Goal: Task Accomplishment & Management: Manage account settings

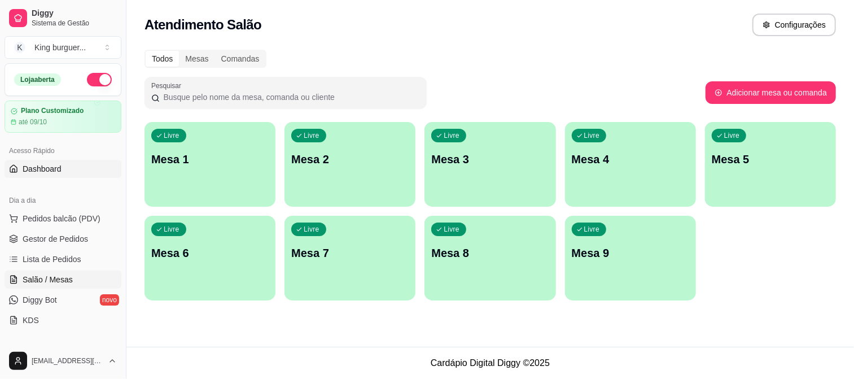
drag, startPoint x: 60, startPoint y: 213, endPoint x: 76, endPoint y: 172, distance: 44.7
click at [60, 215] on span "Pedidos balcão (PDV)" at bounding box center [62, 218] width 78 height 11
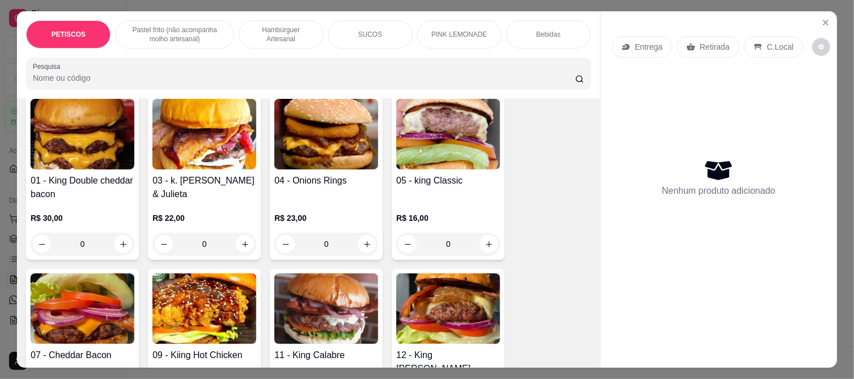
scroll to position [815, 0]
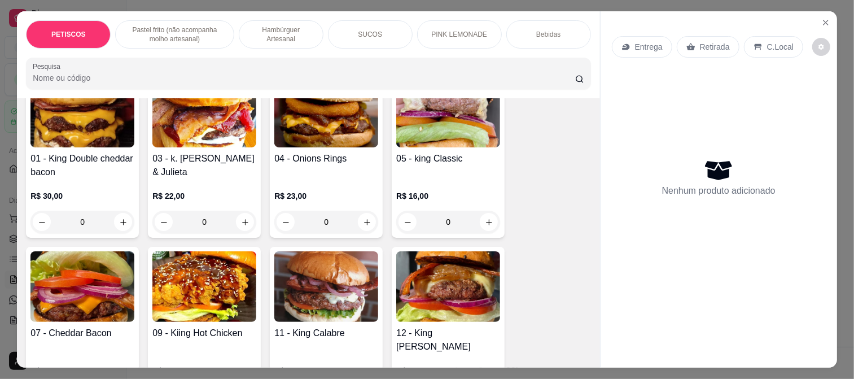
click at [412, 108] on img at bounding box center [448, 112] width 104 height 71
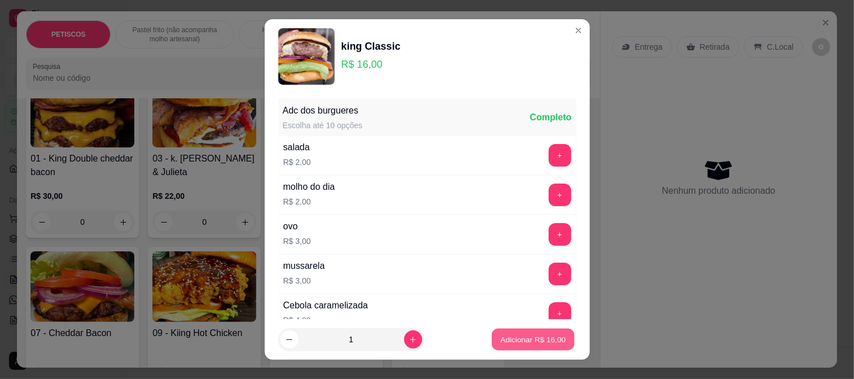
click at [509, 334] on button "Adicionar R$ 16,00" at bounding box center [533, 340] width 83 height 22
type input "1"
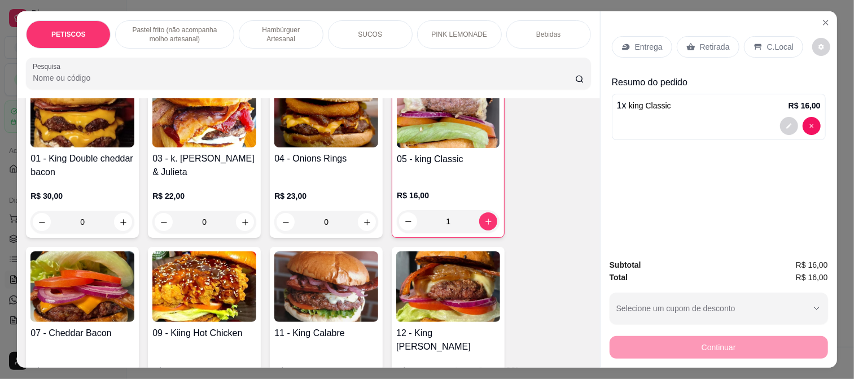
click at [704, 41] on p "Retirada" at bounding box center [715, 46] width 30 height 11
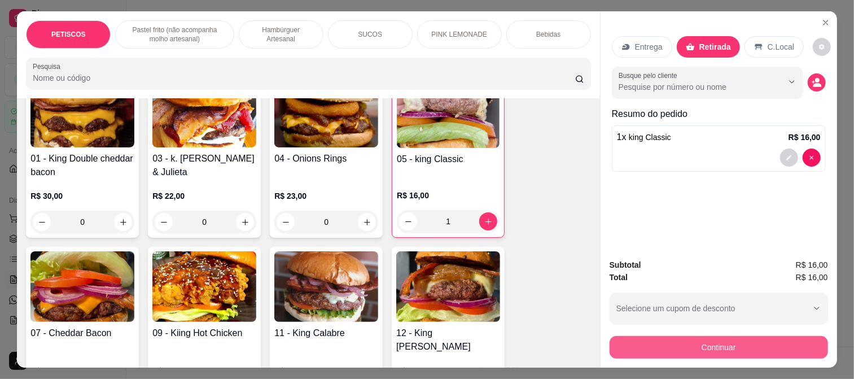
click at [649, 339] on button "Continuar" at bounding box center [719, 347] width 219 height 23
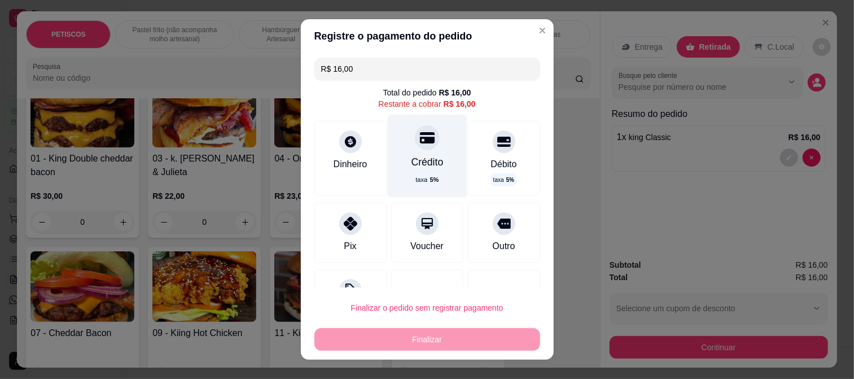
click at [420, 137] on icon at bounding box center [427, 137] width 15 height 11
type input "R$ 0,00"
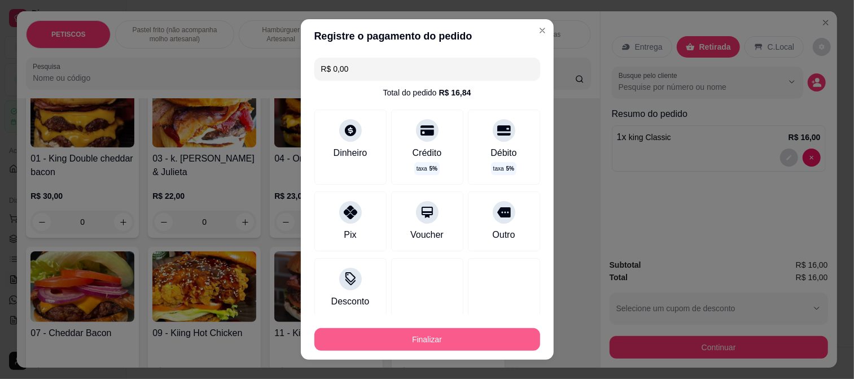
click at [456, 336] on button "Finalizar" at bounding box center [428, 339] width 226 height 23
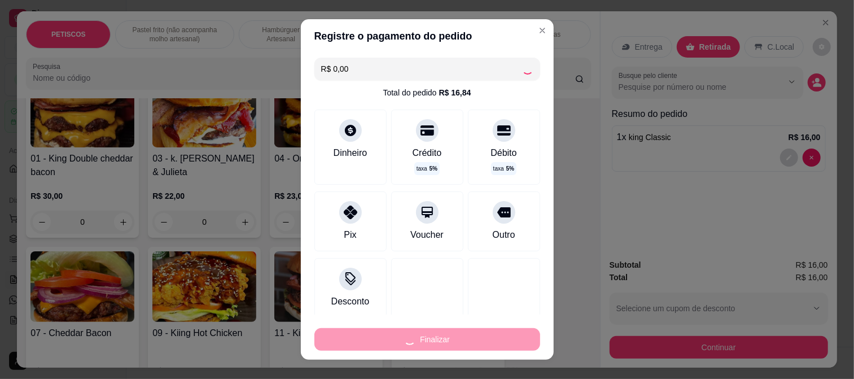
type input "0"
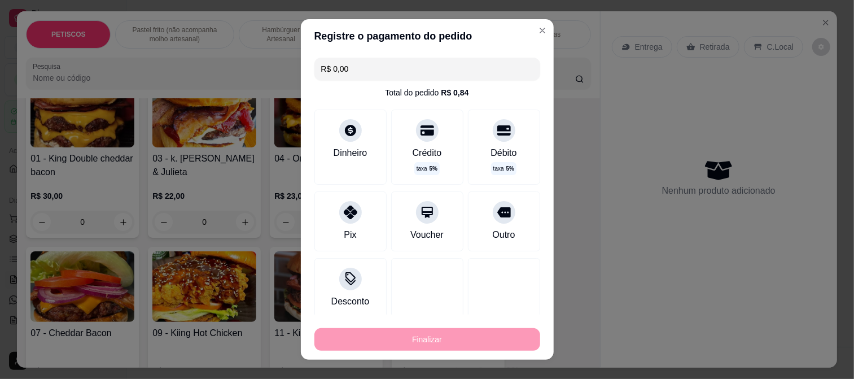
type input "-R$ 16,00"
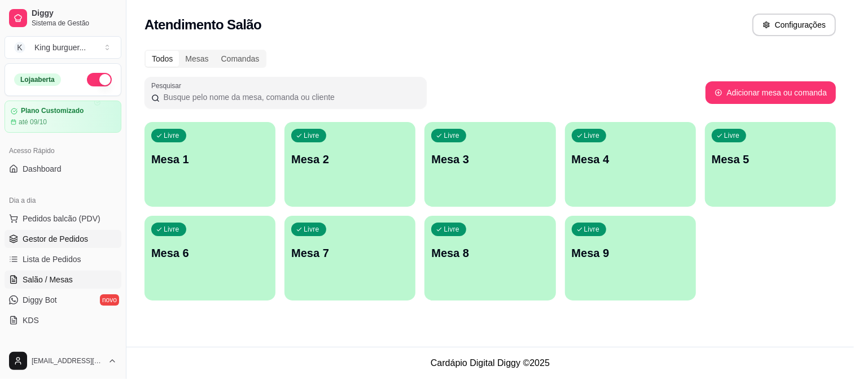
click at [74, 230] on link "Gestor de Pedidos" at bounding box center [63, 239] width 117 height 18
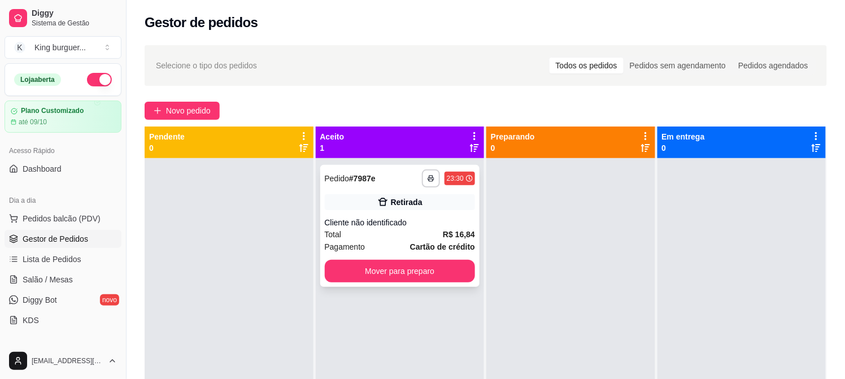
click at [409, 227] on div "Cliente não identificado" at bounding box center [400, 222] width 151 height 11
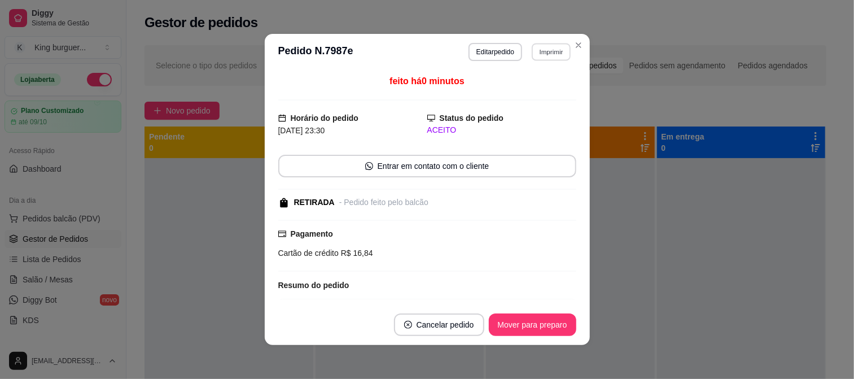
click at [545, 54] on button "Imprimir" at bounding box center [551, 52] width 39 height 18
click at [546, 91] on button "IMPRESSORA" at bounding box center [527, 92] width 82 height 18
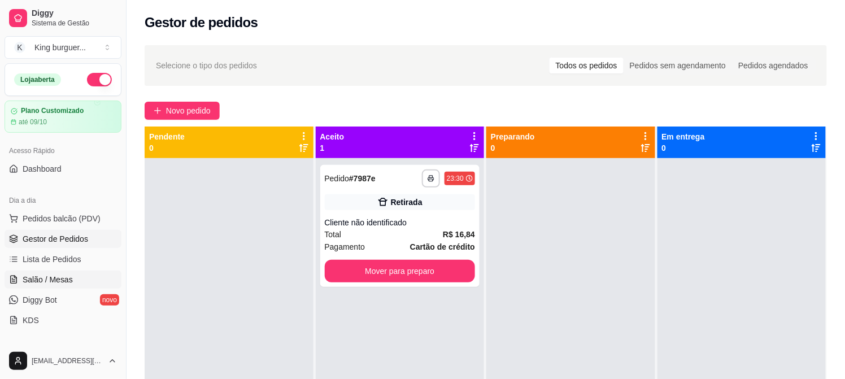
click at [65, 273] on link "Salão / Mesas" at bounding box center [63, 279] width 117 height 18
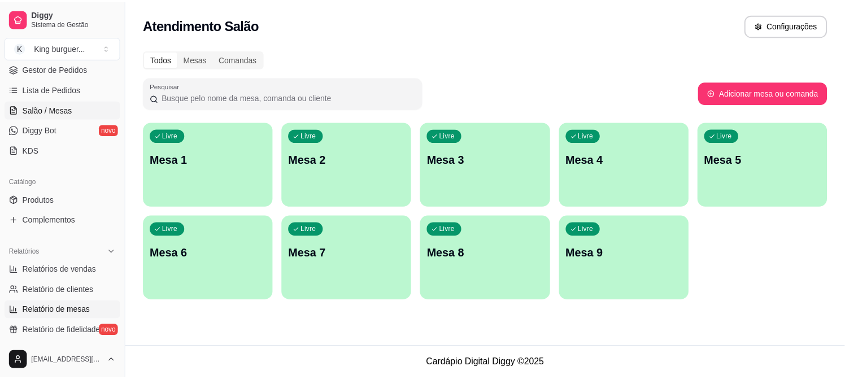
scroll to position [188, 0]
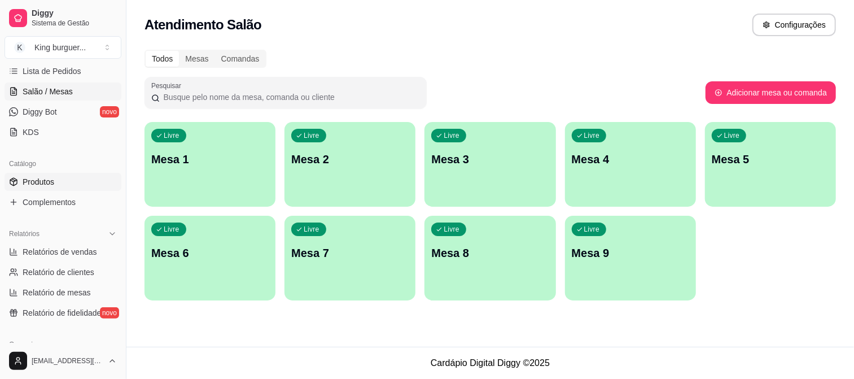
click at [55, 173] on link "Produtos" at bounding box center [63, 182] width 117 height 18
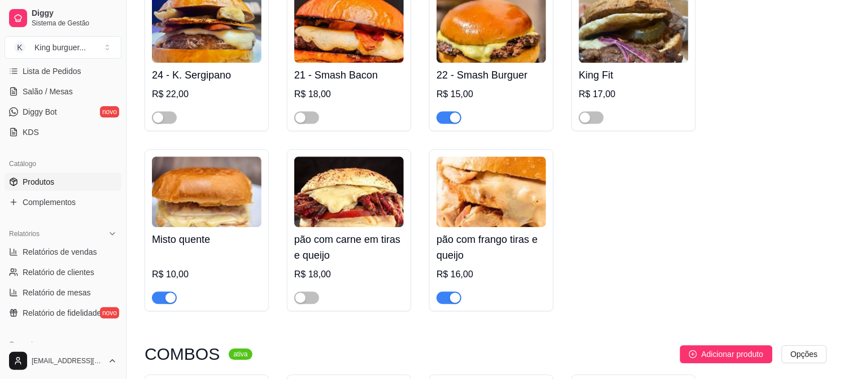
scroll to position [2070, 0]
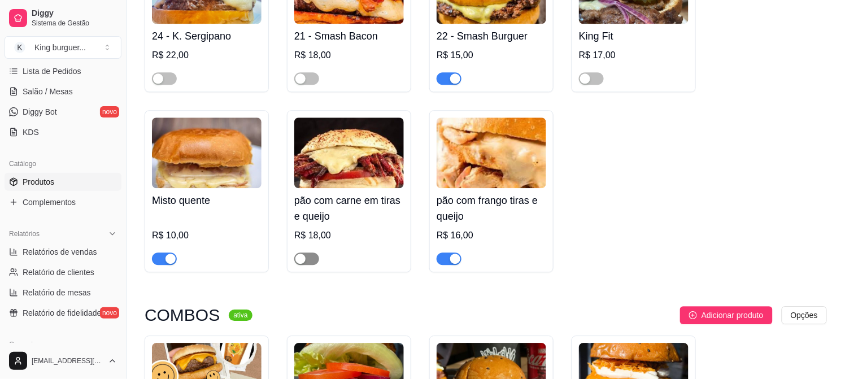
click at [312, 252] on span "button" at bounding box center [306, 258] width 25 height 12
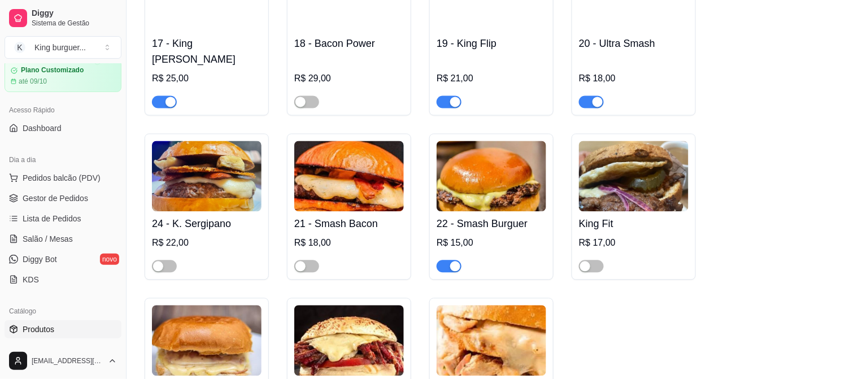
scroll to position [63, 0]
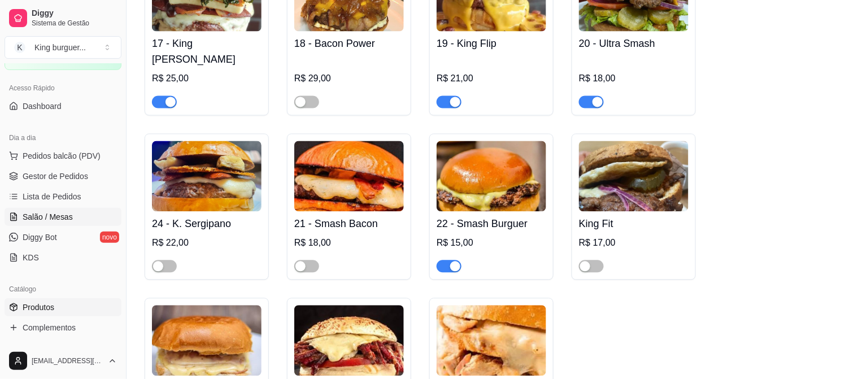
click at [67, 212] on span "Salão / Mesas" at bounding box center [48, 216] width 50 height 11
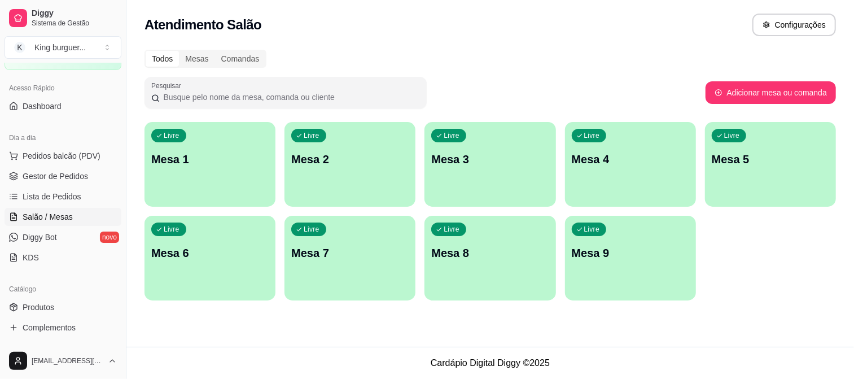
click at [61, 213] on span "Salão / Mesas" at bounding box center [48, 216] width 50 height 11
click at [378, 162] on p "Mesa 2" at bounding box center [350, 159] width 114 height 15
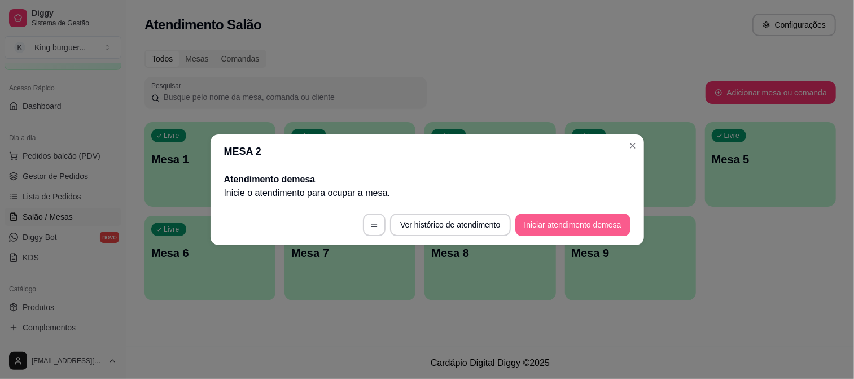
click at [534, 222] on button "Iniciar atendimento de mesa" at bounding box center [573, 224] width 115 height 23
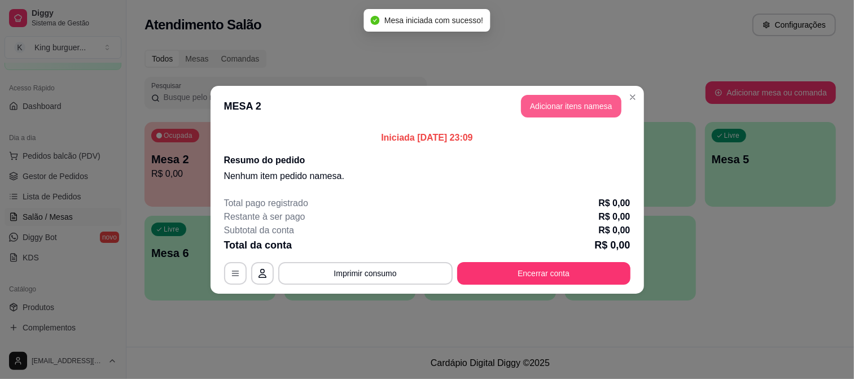
click at [573, 101] on button "Adicionar itens na mesa" at bounding box center [571, 106] width 101 height 23
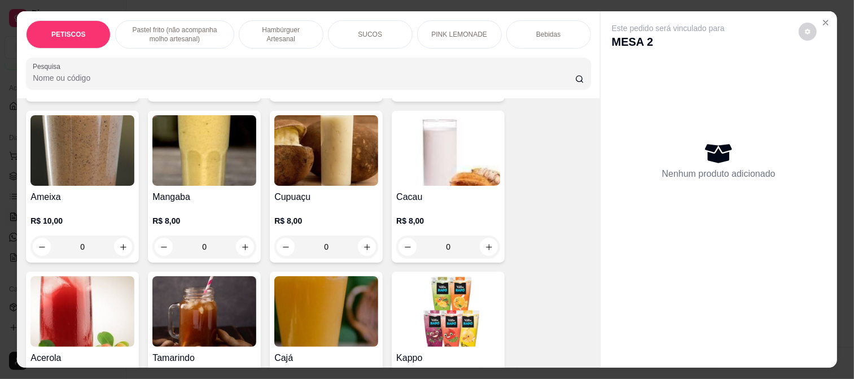
scroll to position [1882, 0]
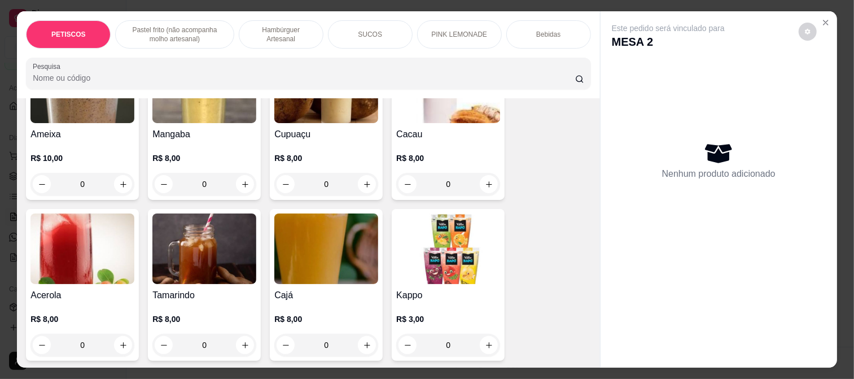
click at [319, 213] on img at bounding box center [326, 248] width 104 height 71
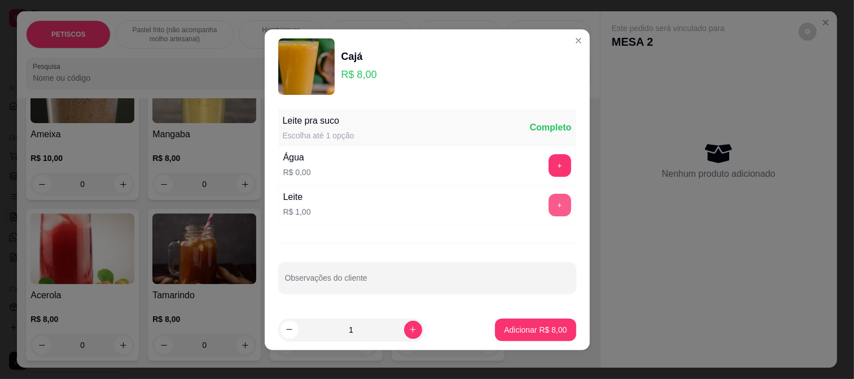
click at [549, 199] on button "+" at bounding box center [560, 205] width 23 height 23
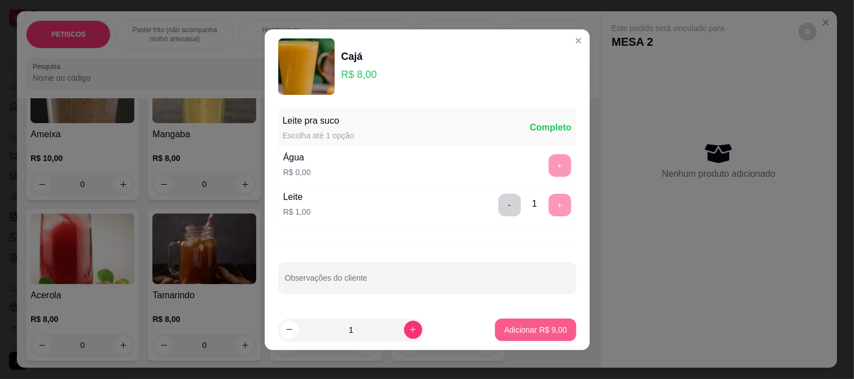
click at [517, 321] on button "Adicionar R$ 9,00" at bounding box center [535, 329] width 81 height 23
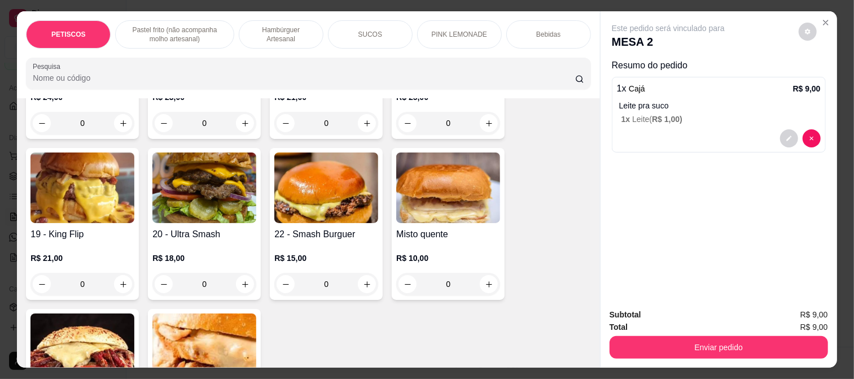
scroll to position [1255, 0]
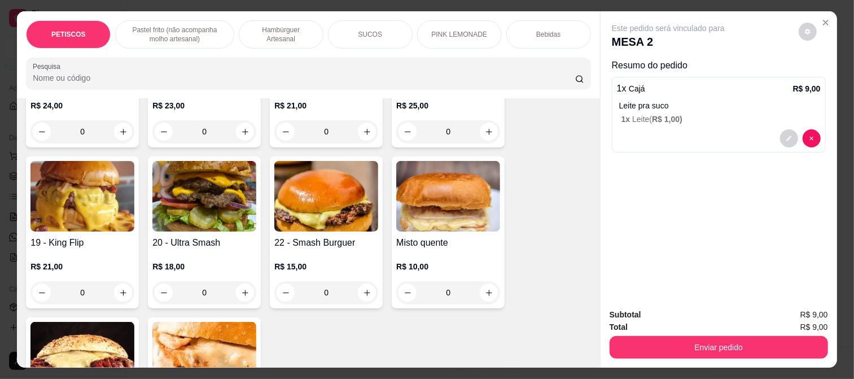
click at [104, 322] on img at bounding box center [82, 357] width 104 height 71
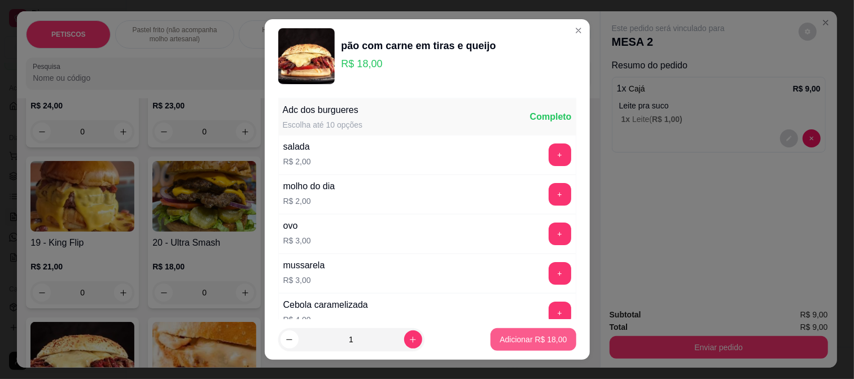
click at [534, 342] on p "Adicionar R$ 18,00" at bounding box center [533, 339] width 67 height 11
type input "1"
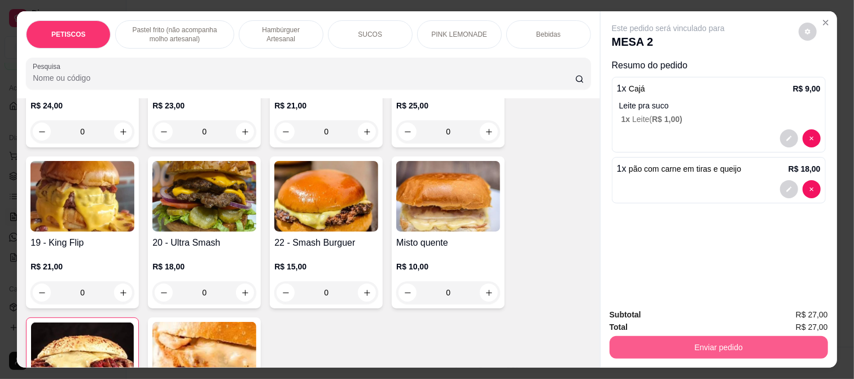
click at [646, 341] on button "Enviar pedido" at bounding box center [719, 347] width 219 height 23
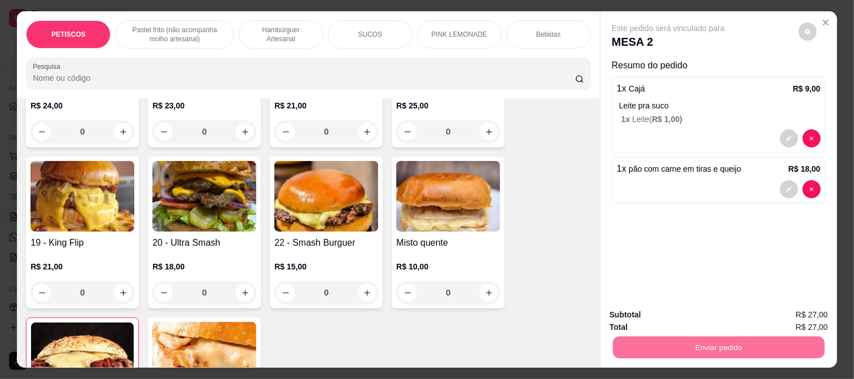
click at [787, 313] on button "Enviar pedido" at bounding box center [799, 314] width 62 height 21
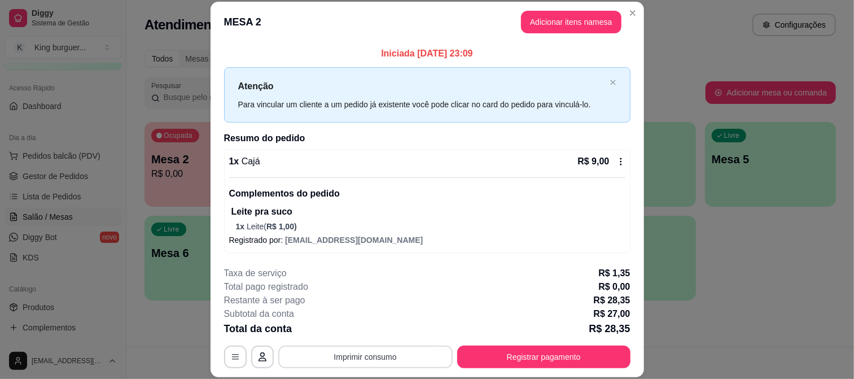
click at [355, 360] on button "Imprimir consumo" at bounding box center [365, 357] width 174 height 23
click at [364, 331] on button "IMPRESSORA" at bounding box center [365, 330] width 82 height 18
